Goal: Navigation & Orientation: Locate item on page

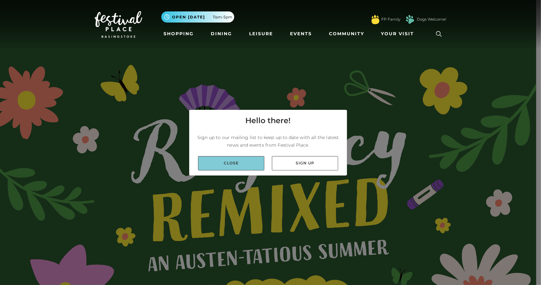
click at [245, 161] on link "Close" at bounding box center [231, 163] width 66 height 14
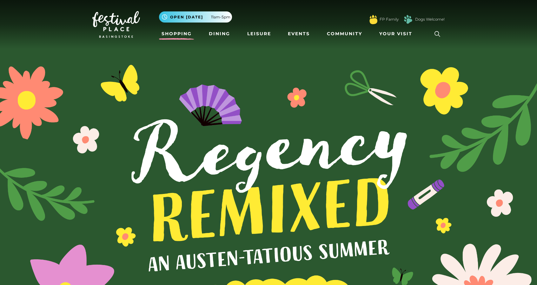
click at [187, 36] on link "Shopping" at bounding box center [176, 34] width 35 height 12
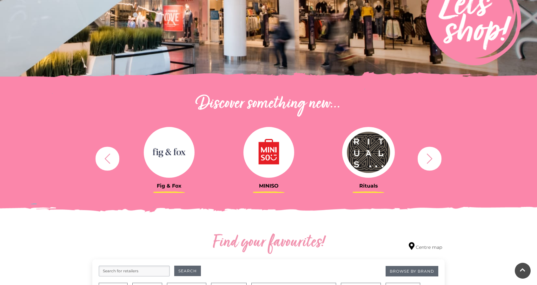
scroll to position [285, 0]
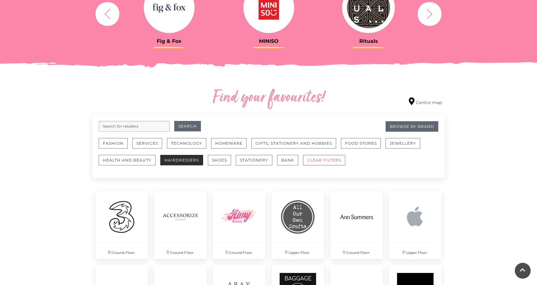
click at [199, 155] on button "Hairdressers" at bounding box center [181, 160] width 43 height 10
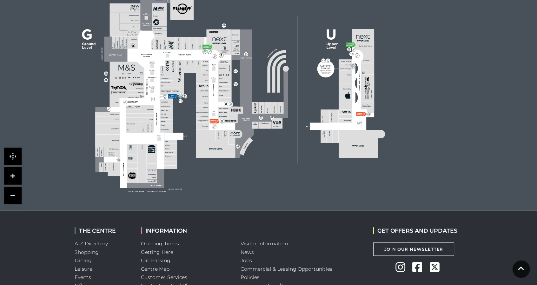
scroll to position [428, 0]
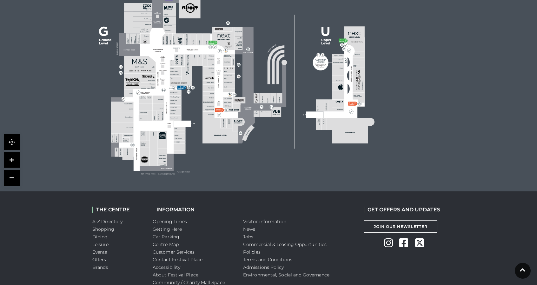
click at [15, 152] on link at bounding box center [12, 160] width 16 height 16
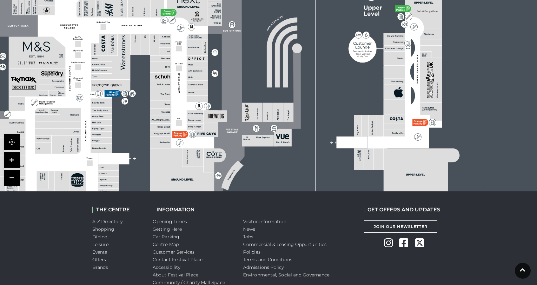
click at [15, 152] on link at bounding box center [12, 160] width 16 height 16
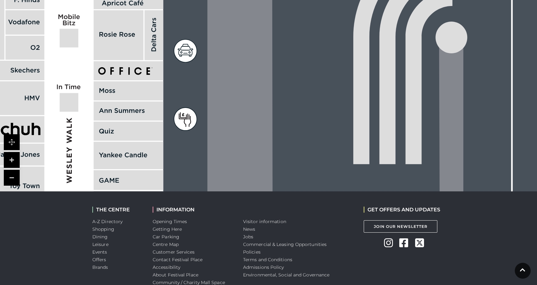
drag, startPoint x: 207, startPoint y: 108, endPoint x: 269, endPoint y: 145, distance: 72.2
click at [265, 144] on icon at bounding box center [310, 169] width 305 height 680
drag, startPoint x: 148, startPoint y: 98, endPoint x: 240, endPoint y: 122, distance: 95.5
click at [163, 100] on rect at bounding box center [128, 90] width 69 height 19
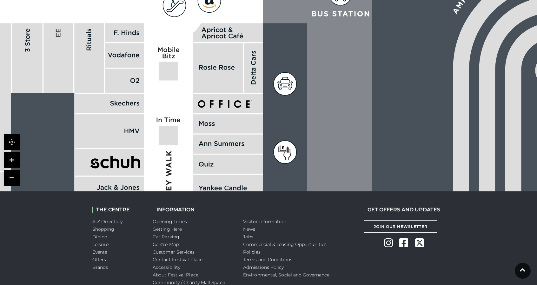
drag, startPoint x: 144, startPoint y: 72, endPoint x: 265, endPoint y: 131, distance: 134.5
click at [144, 93] on rect at bounding box center [124, 81] width 39 height 24
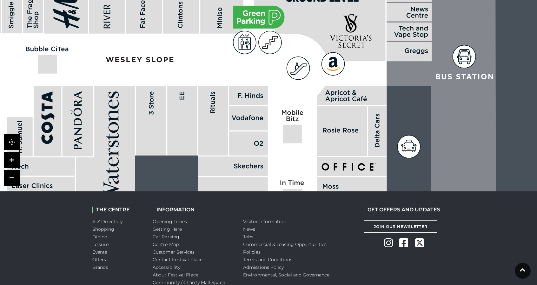
drag, startPoint x: 197, startPoint y: 85, endPoint x: 292, endPoint y: 132, distance: 106.1
click at [197, 132] on rect at bounding box center [182, 120] width 30 height 69
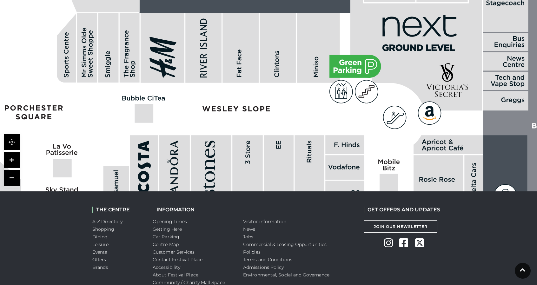
drag, startPoint x: 246, startPoint y: 109, endPoint x: 313, endPoint y: 153, distance: 79.7
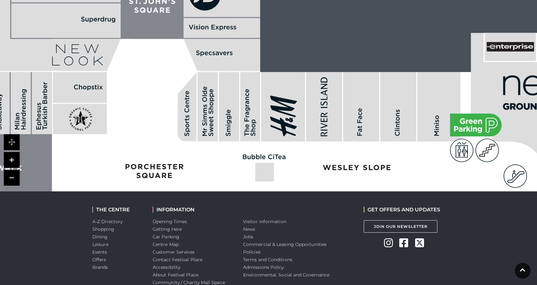
drag, startPoint x: 198, startPoint y: 76, endPoint x: 252, endPoint y: 91, distance: 55.9
click at [252, 91] on rect at bounding box center [250, 106] width 20 height 69
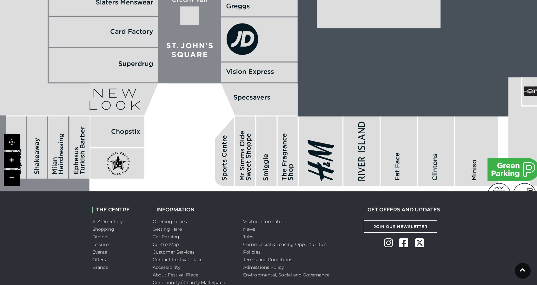
drag, startPoint x: 157, startPoint y: 78, endPoint x: 194, endPoint y: 123, distance: 58.1
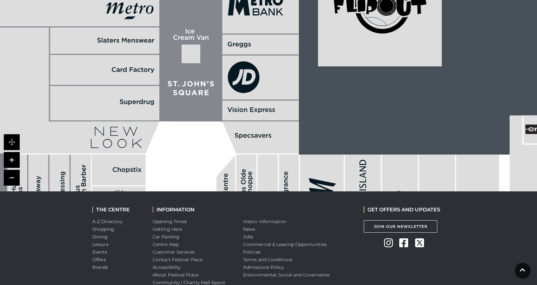
drag, startPoint x: 214, startPoint y: 86, endPoint x: 211, endPoint y: 125, distance: 38.8
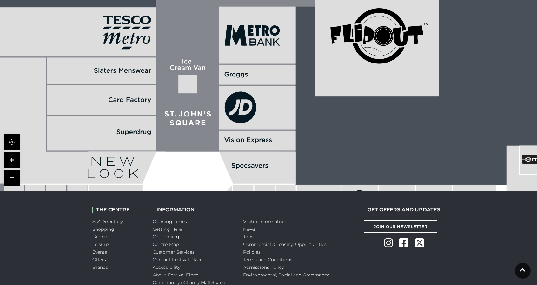
drag, startPoint x: 206, startPoint y: 90, endPoint x: 209, endPoint y: 104, distance: 13.6
click at [209, 112] on polygon at bounding box center [156, 63] width 326 height 180
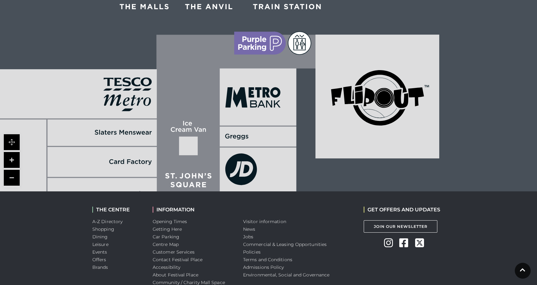
drag, startPoint x: 215, startPoint y: 54, endPoint x: 212, endPoint y: 96, distance: 42.0
click at [212, 98] on polygon at bounding box center [157, 125] width 326 height 180
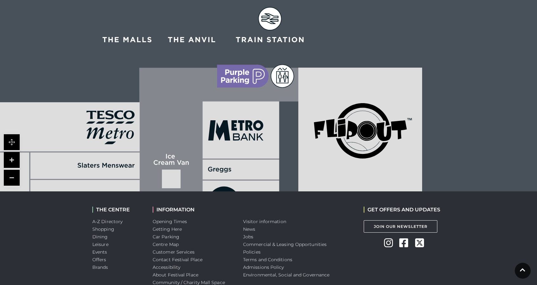
drag, startPoint x: 284, startPoint y: 94, endPoint x: 251, endPoint y: 139, distance: 56.2
click at [251, 139] on rect at bounding box center [240, 129] width 76 height 57
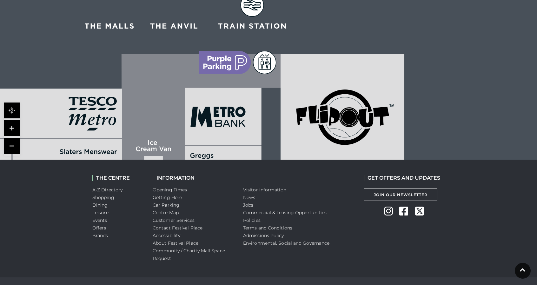
click at [258, 2] on icon at bounding box center [252, 5] width 23 height 23
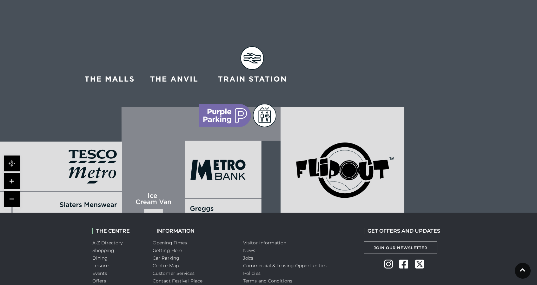
scroll to position [396, 0]
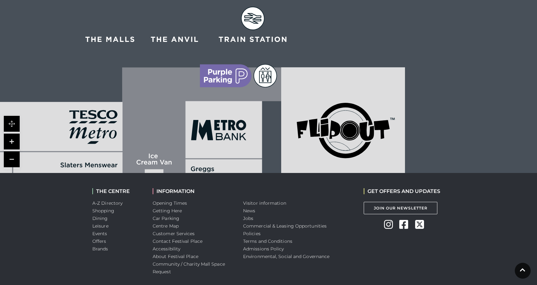
scroll to position [369, 0]
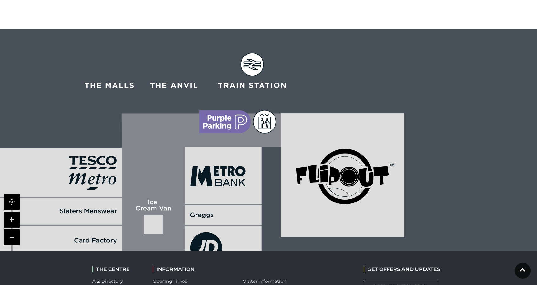
drag, startPoint x: 270, startPoint y: 160, endPoint x: 267, endPoint y: 114, distance: 46.4
click at [267, 117] on polygon at bounding box center [122, 204] width 326 height 180
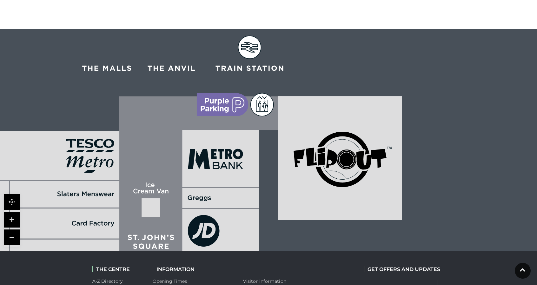
drag, startPoint x: 281, startPoint y: 154, endPoint x: 290, endPoint y: 112, distance: 43.4
click at [285, 124] on rect at bounding box center [340, 158] width 124 height 124
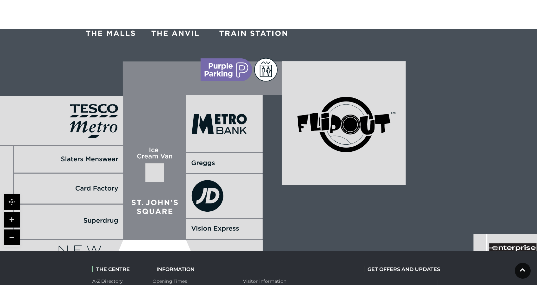
drag, startPoint x: 284, startPoint y: 171, endPoint x: 287, endPoint y: 130, distance: 41.0
click at [288, 131] on rect at bounding box center [344, 123] width 124 height 124
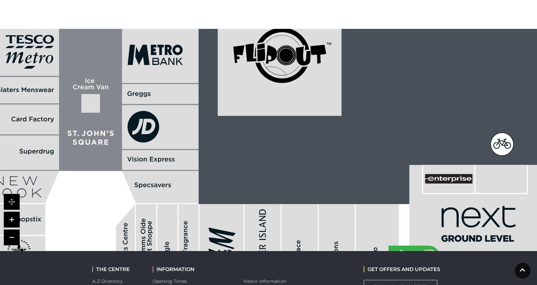
drag, startPoint x: 296, startPoint y: 161, endPoint x: 260, endPoint y: 118, distance: 55.8
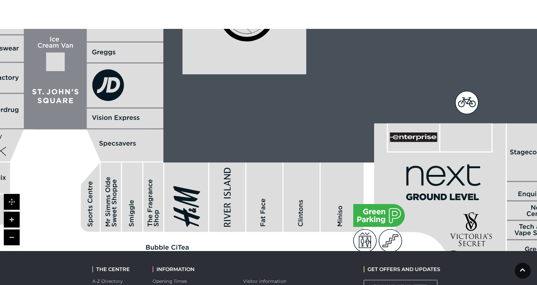
drag, startPoint x: 294, startPoint y: 156, endPoint x: 281, endPoint y: 127, distance: 32.1
click at [283, 162] on rect at bounding box center [301, 196] width 36 height 69
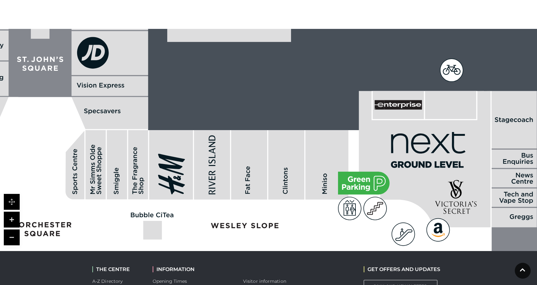
drag, startPoint x: 357, startPoint y: 152, endPoint x: 330, endPoint y: 114, distance: 46.1
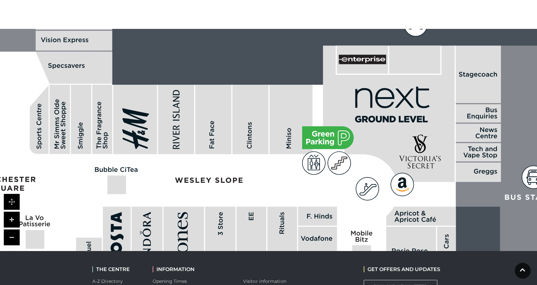
drag, startPoint x: 348, startPoint y: 146, endPoint x: 336, endPoint y: 133, distance: 17.7
click at [336, 133] on icon at bounding box center [341, 137] width 23 height 23
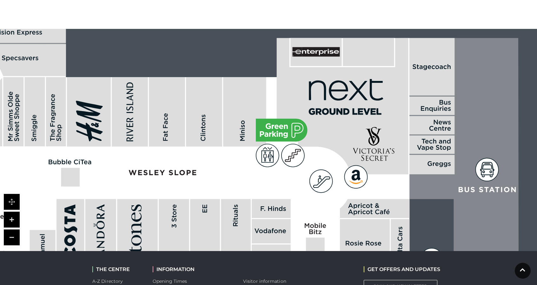
drag, startPoint x: 336, startPoint y: 129, endPoint x: 284, endPoint y: 121, distance: 53.0
click at [284, 121] on icon at bounding box center [295, 130] width 23 height 23
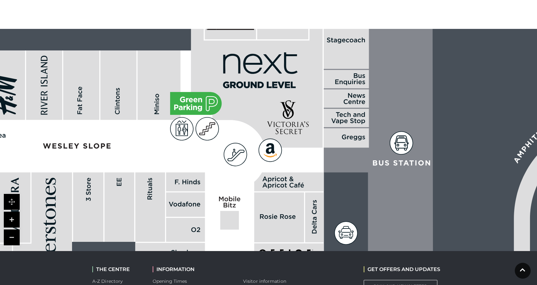
drag, startPoint x: 319, startPoint y: 156, endPoint x: 229, endPoint y: 108, distance: 102.3
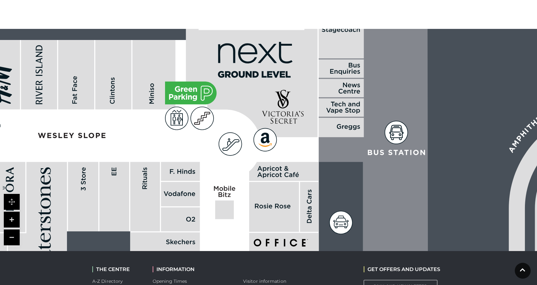
drag, startPoint x: 269, startPoint y: 167, endPoint x: 270, endPoint y: 101, distance: 65.3
click at [270, 162] on icon at bounding box center [283, 171] width 69 height 19
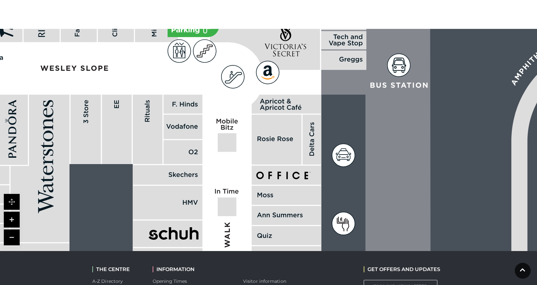
drag, startPoint x: 397, startPoint y: 179, endPoint x: 265, endPoint y: 113, distance: 147.8
click at [316, 121] on icon at bounding box center [468, 274] width 305 height 680
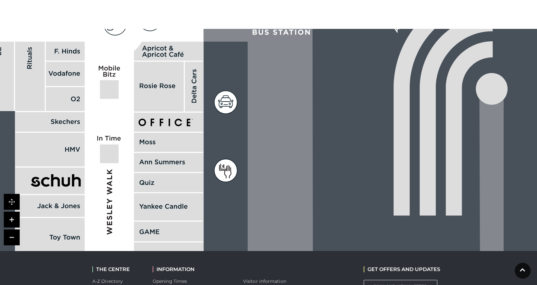
drag, startPoint x: 395, startPoint y: 112, endPoint x: 339, endPoint y: 139, distance: 61.6
click at [224, 156] on rect at bounding box center [214, 192] width 1768 height 1247
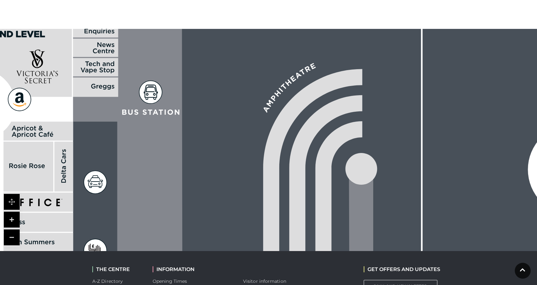
drag, startPoint x: 350, startPoint y: 132, endPoint x: 336, endPoint y: 176, distance: 46.4
click at [341, 202] on rect at bounding box center [84, 272] width 1768 height 1247
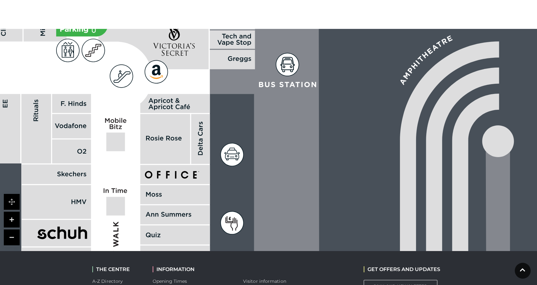
drag, startPoint x: 275, startPoint y: 132, endPoint x: 399, endPoint y: 82, distance: 133.8
click at [389, 84] on rect at bounding box center [221, 244] width 1768 height 1247
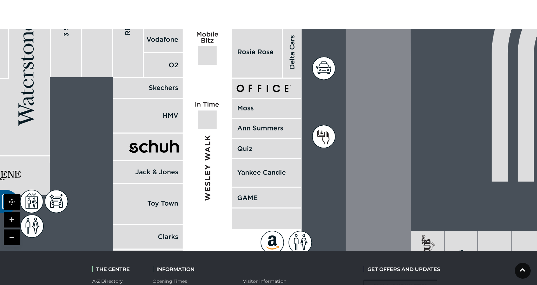
drag, startPoint x: 246, startPoint y: 146, endPoint x: 338, endPoint y: 57, distance: 127.6
click at [336, 59] on icon at bounding box center [312, 158] width 2254 height 1247
drag, startPoint x: 306, startPoint y: 63, endPoint x: 313, endPoint y: 47, distance: 17.7
click at [301, 119] on rect at bounding box center [266, 128] width 69 height 19
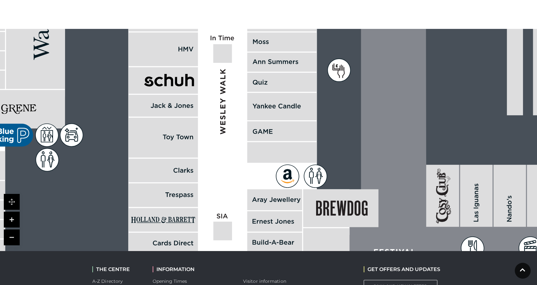
drag, startPoint x: 324, startPoint y: 95, endPoint x: 334, endPoint y: 64, distance: 32.6
click at [317, 142] on rect at bounding box center [281, 152] width 69 height 21
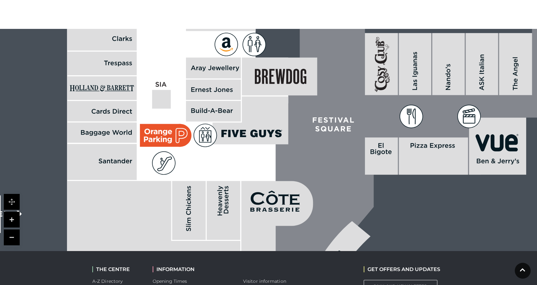
drag, startPoint x: 293, startPoint y: 112, endPoint x: 174, endPoint y: 59, distance: 129.9
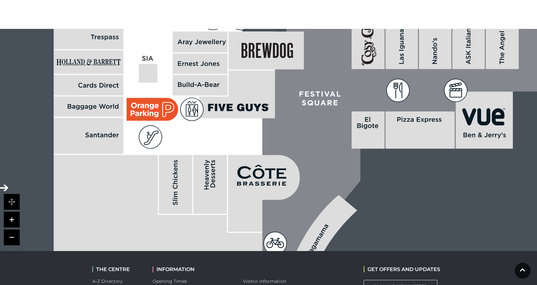
drag, startPoint x: 206, startPoint y: 62, endPoint x: 487, endPoint y: 34, distance: 283.0
click at [227, 34] on rect at bounding box center [200, 41] width 55 height 21
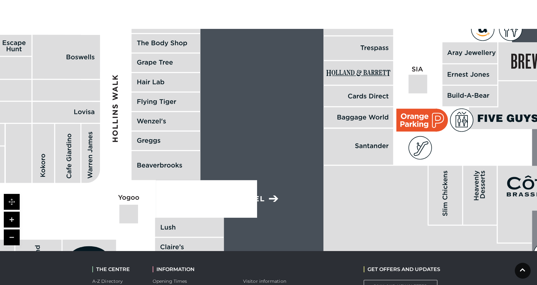
drag
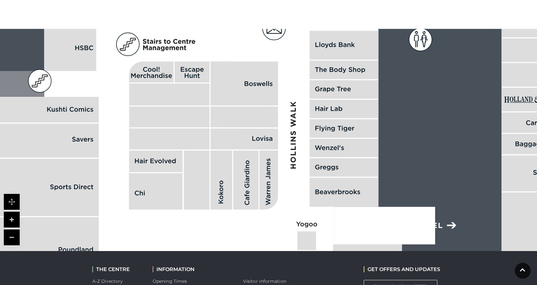
click at [262, 127] on rect at bounding box center [244, 116] width 68 height 21
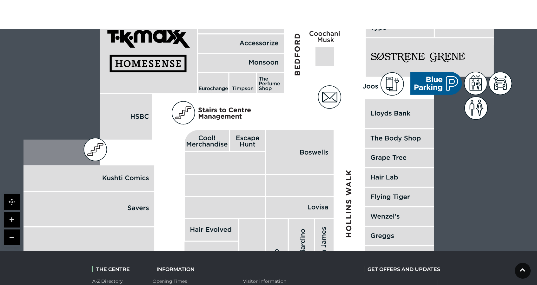
click at [265, 137] on rect at bounding box center [247, 140] width 35 height 21
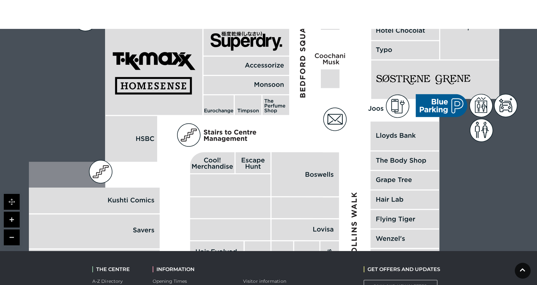
click at [278, 137] on polygon at bounding box center [406, 155] width 754 height 874
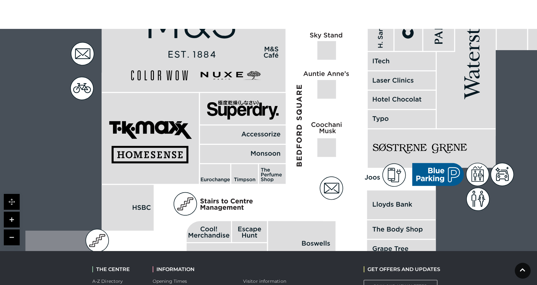
click at [280, 144] on rect at bounding box center [243, 134] width 86 height 18
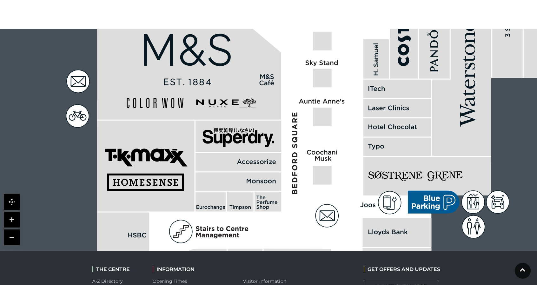
click at [284, 158] on polygon at bounding box center [398, 251] width 754 height 874
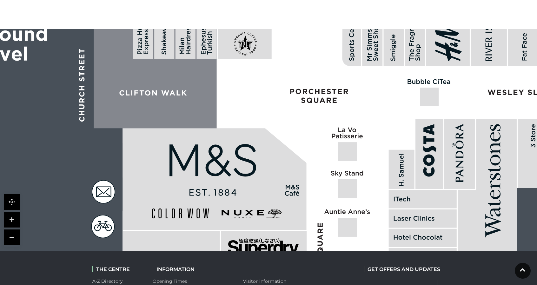
click at [279, 124] on rect at bounding box center [256, 53] width 78 height 178
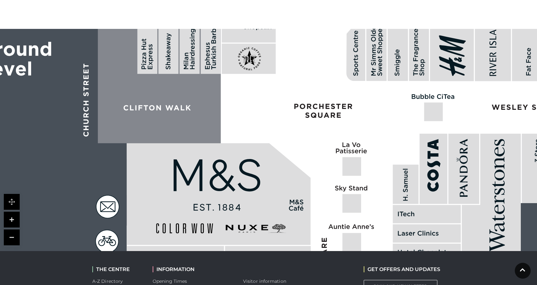
click at [263, 149] on rect at bounding box center [260, 68] width 78 height 178
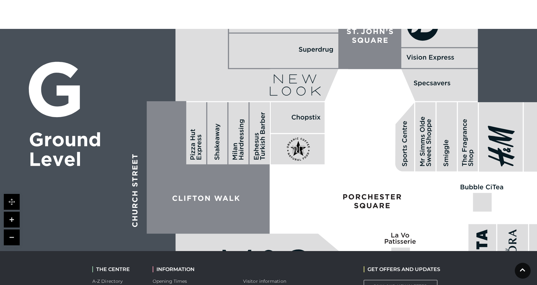
click at [314, 151] on rect at bounding box center [298, 149] width 54 height 30
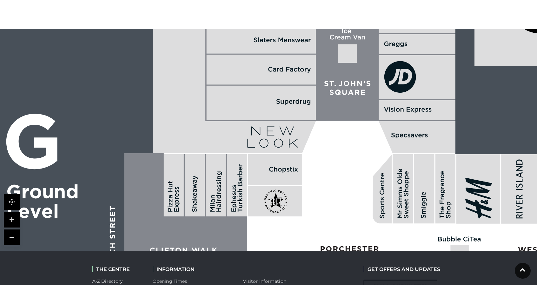
click at [311, 160] on rect at bounding box center [286, 210] width 78 height 178
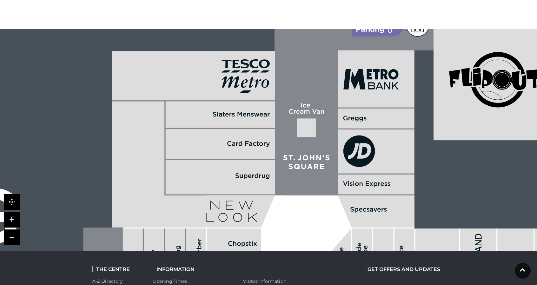
click at [298, 177] on polygon at bounding box center [275, 107] width 326 height 180
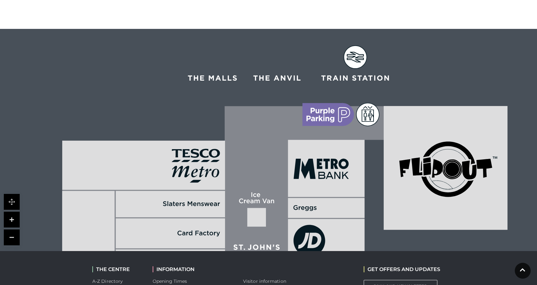
click at [287, 191] on polygon at bounding box center [225, 196] width 326 height 180
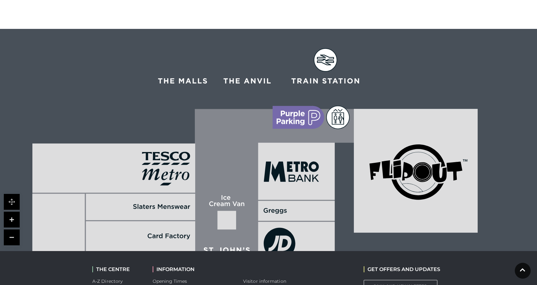
click at [296, 130] on polygon at bounding box center [195, 199] width 326 height 180
click at [322, 55] on icon at bounding box center [325, 60] width 23 height 23
click at [322, 55] on icon at bounding box center [325, 59] width 23 height 23
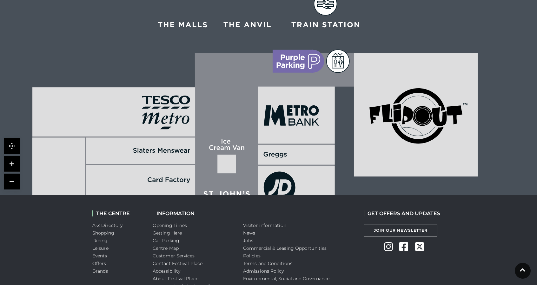
scroll to position [432, 0]
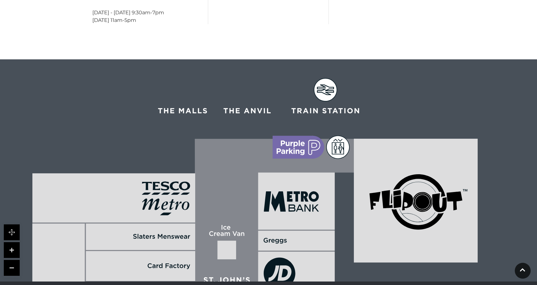
scroll to position [337, 0]
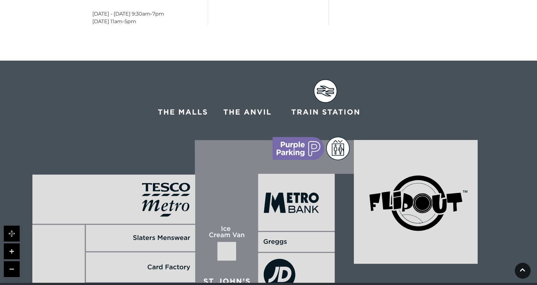
drag, startPoint x: 318, startPoint y: 146, endPoint x: 268, endPoint y: 80, distance: 83.0
click at [301, 137] on icon at bounding box center [312, 148] width 23 height 23
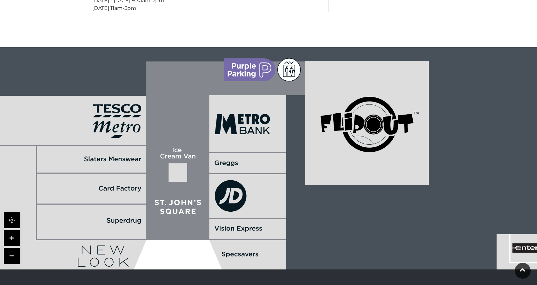
scroll to position [400, 0]
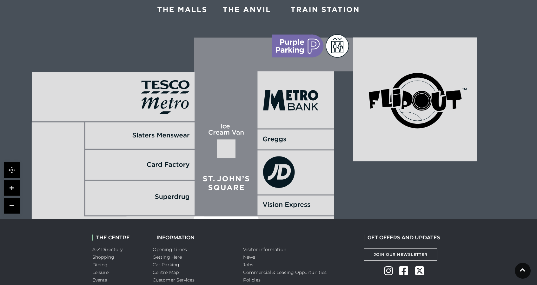
drag, startPoint x: 219, startPoint y: 145, endPoint x: 292, endPoint y: 182, distance: 81.7
click at [291, 186] on icon at bounding box center [279, 172] width 32 height 32
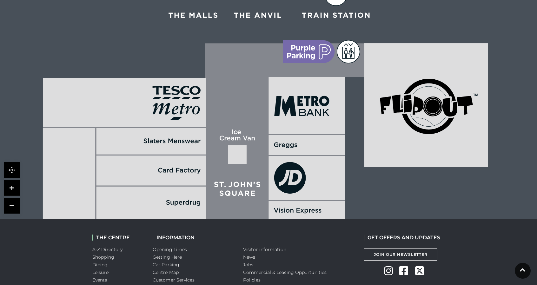
drag, startPoint x: 290, startPoint y: 170, endPoint x: 267, endPoint y: 149, distance: 31.0
click at [275, 162] on icon at bounding box center [290, 178] width 32 height 32
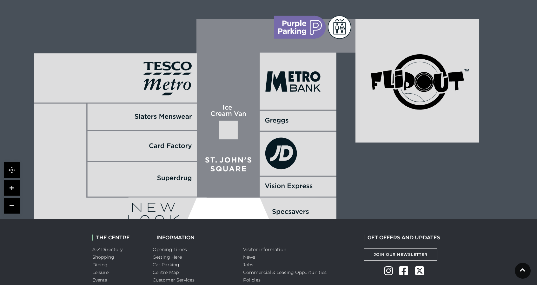
drag, startPoint x: 324, startPoint y: 149, endPoint x: 287, endPoint y: 49, distance: 106.2
click at [289, 132] on rect at bounding box center [297, 154] width 76 height 44
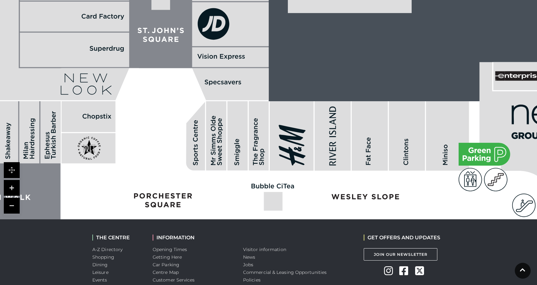
drag, startPoint x: 296, startPoint y: 69, endPoint x: 279, endPoint y: 50, distance: 25.8
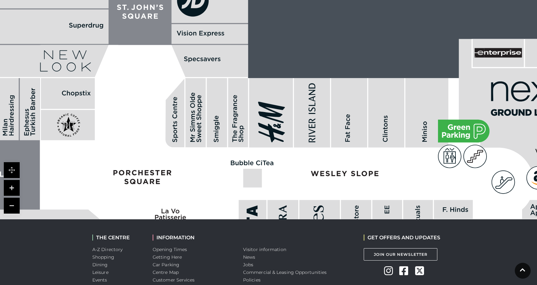
drag, startPoint x: 339, startPoint y: 134, endPoint x: 267, endPoint y: 57, distance: 105.5
click at [331, 78] on rect at bounding box center [349, 112] width 36 height 69
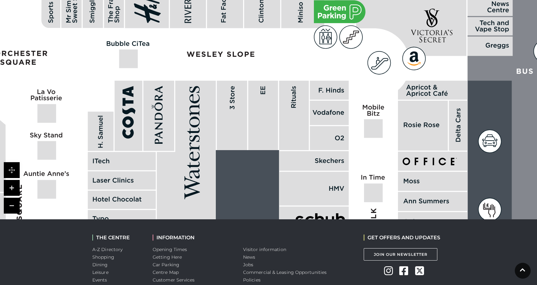
drag, startPoint x: 376, startPoint y: 123, endPoint x: 323, endPoint y: 80, distance: 68.1
click at [323, 81] on rect at bounding box center [329, 90] width 39 height 19
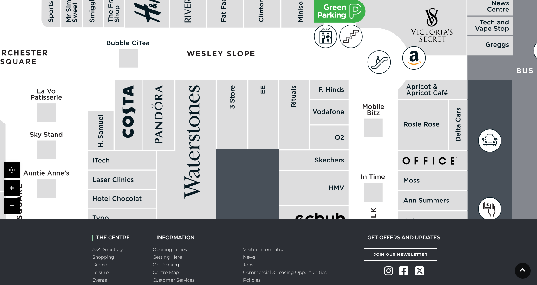
drag, startPoint x: 369, startPoint y: 130, endPoint x: 317, endPoint y: 70, distance: 78.7
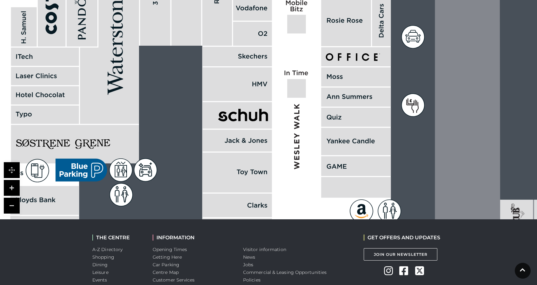
drag, startPoint x: 363, startPoint y: 133, endPoint x: 334, endPoint y: 83, distance: 57.4
click at [334, 88] on rect at bounding box center [355, 97] width 69 height 19
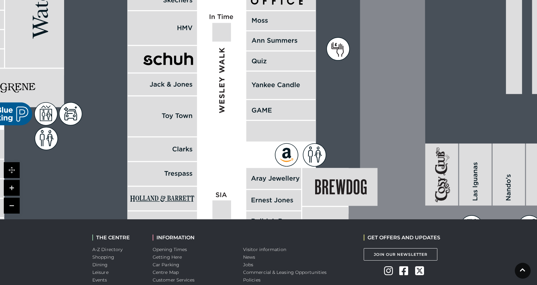
drag, startPoint x: 347, startPoint y: 103, endPoint x: 243, endPoint y: 151, distance: 114.5
click at [246, 70] on rect at bounding box center [280, 60] width 69 height 19
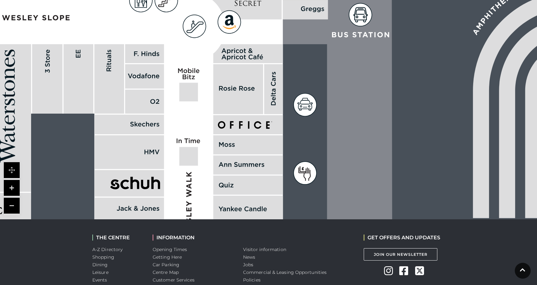
drag, startPoint x: 284, startPoint y: 73, endPoint x: 285, endPoint y: 108, distance: 34.9
click at [287, 159] on rect at bounding box center [293, 195] width 1768 height 1247
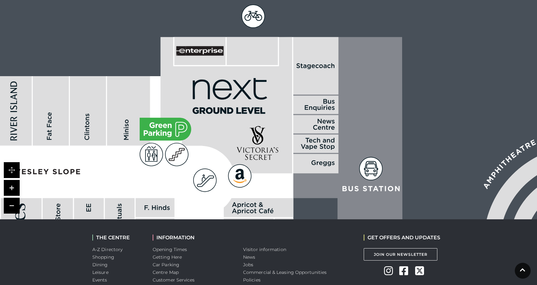
drag, startPoint x: 286, startPoint y: 82, endPoint x: 292, endPoint y: 163, distance: 80.8
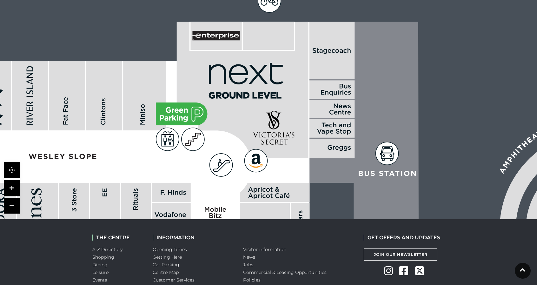
drag, startPoint x: 222, startPoint y: 141, endPoint x: 308, endPoint y: 36, distance: 136.0
click at [308, 36] on icon at bounding box center [243, 90] width 132 height 136
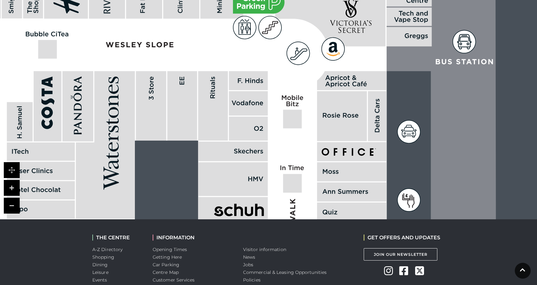
drag, startPoint x: 303, startPoint y: 118, endPoint x: 311, endPoint y: 95, distance: 24.6
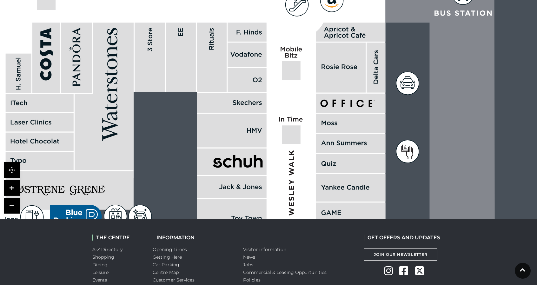
drag, startPoint x: 318, startPoint y: 131, endPoint x: 316, endPoint y: 95, distance: 36.2
click at [316, 95] on rect at bounding box center [350, 103] width 69 height 19
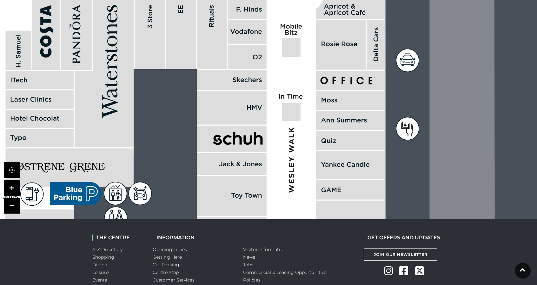
drag, startPoint x: 327, startPoint y: 136, endPoint x: 326, endPoint y: 124, distance: 12.7
click at [326, 131] on rect at bounding box center [350, 140] width 69 height 19
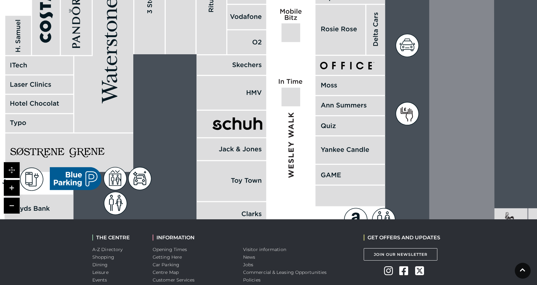
drag, startPoint x: 284, startPoint y: 141, endPoint x: 319, endPoint y: 97, distance: 55.8
click at [319, 97] on polygon at bounding box center [40, 228] width 754 height 874
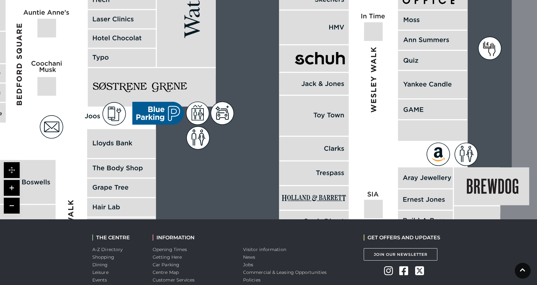
drag, startPoint x: 282, startPoint y: 119, endPoint x: 330, endPoint y: 97, distance: 52.8
click at [330, 97] on rect at bounding box center [313, 116] width 69 height 40
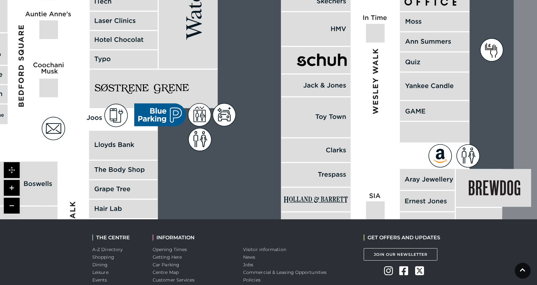
drag, startPoint x: 249, startPoint y: 110, endPoint x: 301, endPoint y: 160, distance: 72.7
click at [301, 160] on rect at bounding box center [480, 71] width 1768 height 1247
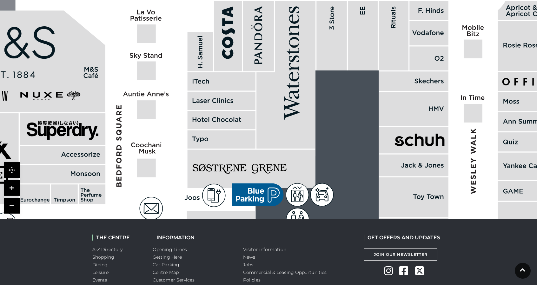
drag, startPoint x: 200, startPoint y: 92, endPoint x: 232, endPoint y: 116, distance: 39.7
click at [232, 116] on rect at bounding box center [221, 120] width 68 height 18
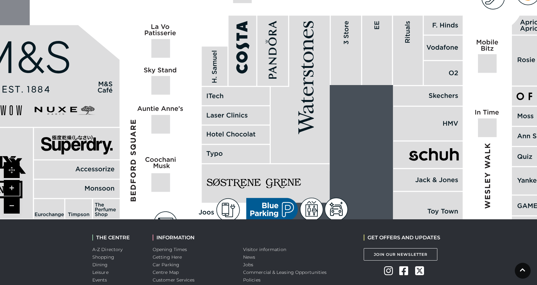
drag, startPoint x: 196, startPoint y: 79, endPoint x: 216, endPoint y: 97, distance: 26.5
click at [214, 97] on rect at bounding box center [236, 96] width 68 height 18
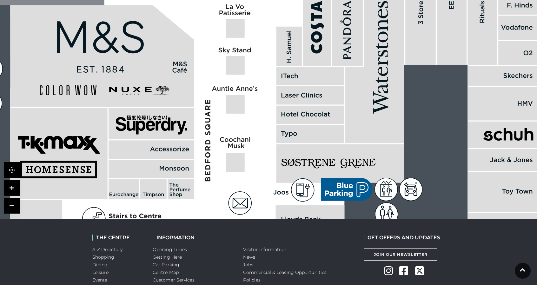
drag, startPoint x: 192, startPoint y: 102, endPoint x: 261, endPoint y: 78, distance: 73.2
click at [266, 74] on polygon at bounding box center [311, 239] width 754 height 874
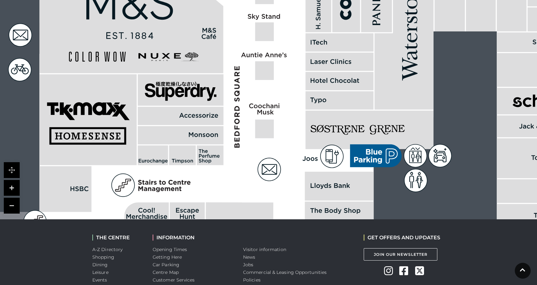
drag, startPoint x: 232, startPoint y: 110, endPoint x: 254, endPoint y: 82, distance: 36.3
click at [256, 77] on polygon at bounding box center [340, 205] width 754 height 874
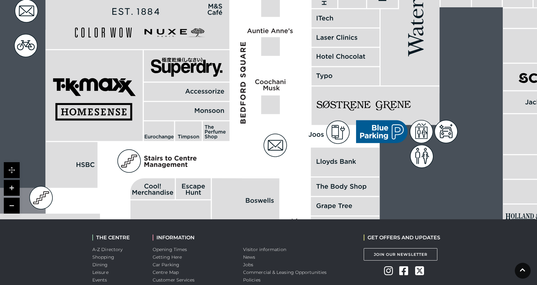
drag, startPoint x: 215, startPoint y: 145, endPoint x: 224, endPoint y: 104, distance: 41.8
click at [222, 131] on icon at bounding box center [220, 132] width 4 height 3
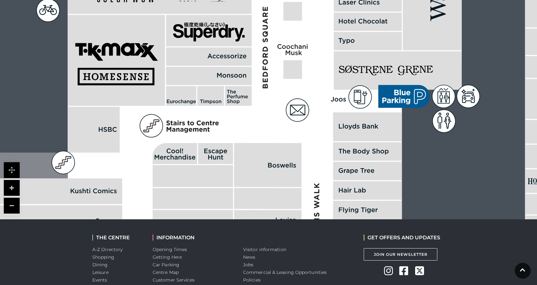
drag, startPoint x: 194, startPoint y: 151, endPoint x: 221, endPoint y: 114, distance: 45.9
click at [221, 114] on polygon at bounding box center [368, 146] width 754 height 874
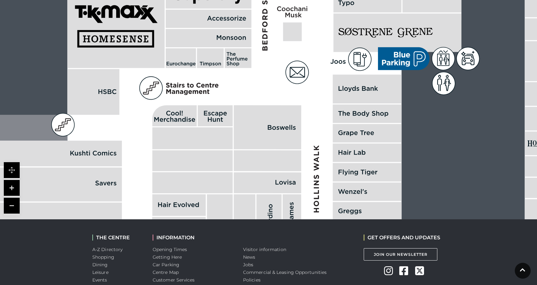
drag, startPoint x: 231, startPoint y: 137, endPoint x: 222, endPoint y: 116, distance: 23.3
click at [222, 127] on rect at bounding box center [192, 138] width 80 height 22
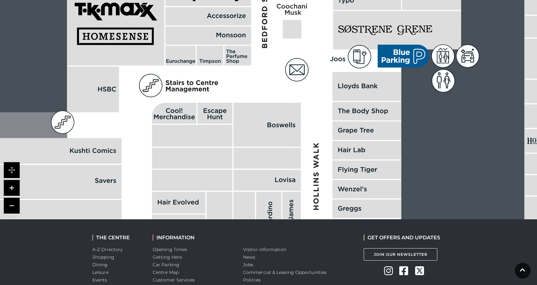
drag, startPoint x: 222, startPoint y: 140, endPoint x: 219, endPoint y: 117, distance: 23.0
click at [219, 125] on rect at bounding box center [192, 136] width 80 height 22
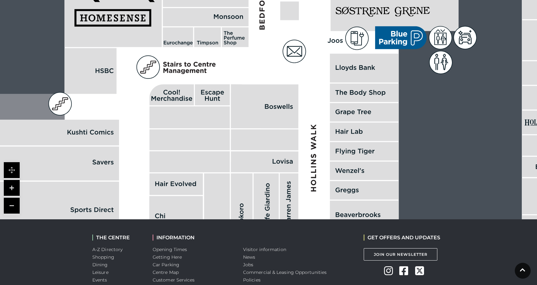
drag, startPoint x: 234, startPoint y: 154, endPoint x: 233, endPoint y: 115, distance: 38.7
click at [233, 151] on rect at bounding box center [265, 161] width 68 height 21
